Goal: Communication & Community: Share content

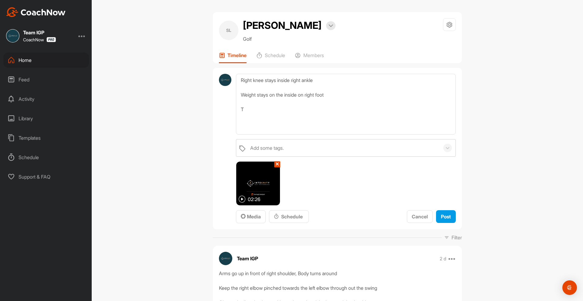
type textarea "Right knee stays inside right ankle Weight stays on the inside on right foot"
click at [443, 216] on span "Post" at bounding box center [446, 217] width 10 height 6
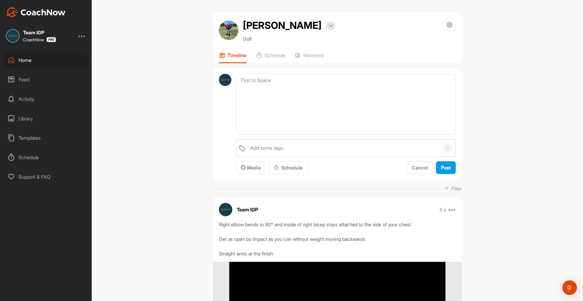
click at [289, 106] on textarea at bounding box center [346, 104] width 220 height 61
type textarea "Right elbow pinching Keep the club wide from your body in the backswing Straigh…"
click at [253, 174] on button "Media" at bounding box center [251, 167] width 30 height 13
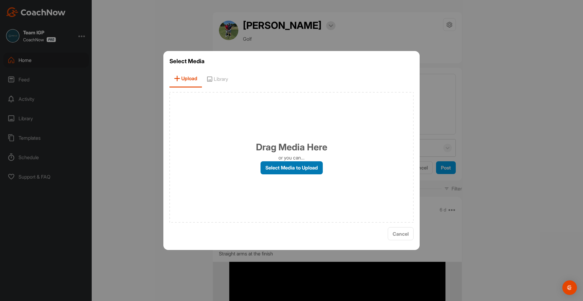
click at [276, 170] on label "Select Media to Upload" at bounding box center [292, 167] width 62 height 13
click at [0, 0] on input "Select Media to Upload" at bounding box center [0, 0] width 0 height 0
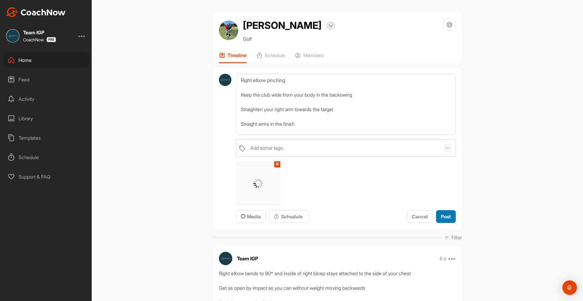
click at [444, 223] on button "Post" at bounding box center [446, 216] width 20 height 13
